Goal: Navigation & Orientation: Find specific page/section

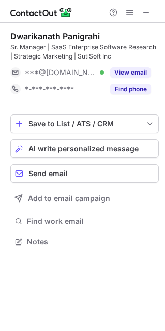
scroll to position [234, 165]
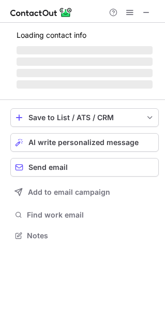
scroll to position [5, 5]
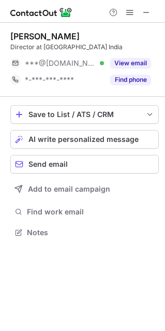
scroll to position [5, 5]
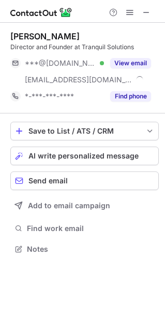
scroll to position [241, 165]
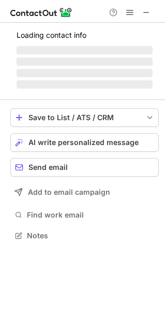
scroll to position [251, 165]
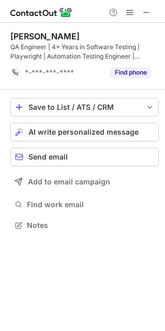
scroll to position [217, 165]
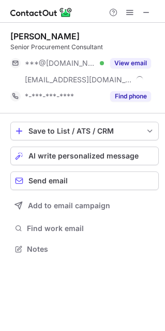
scroll to position [241, 165]
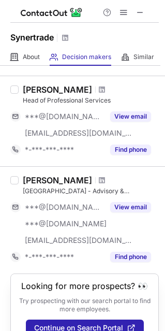
scroll to position [796, 0]
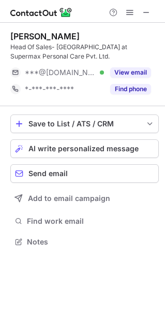
scroll to position [234, 165]
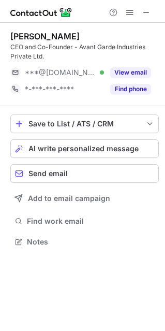
scroll to position [234, 165]
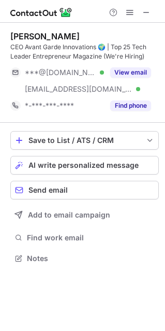
scroll to position [251, 165]
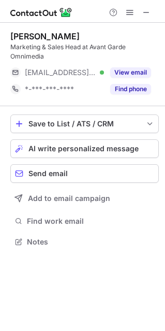
scroll to position [234, 165]
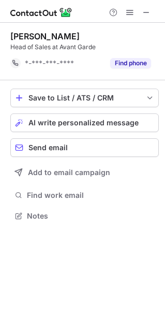
scroll to position [208, 165]
